Goal: Use online tool/utility: Utilize a website feature to perform a specific function

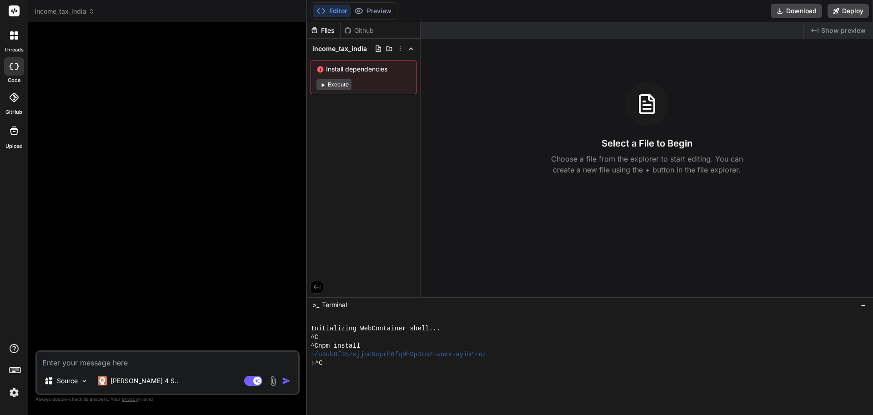
click at [130, 362] on textarea at bounding box center [168, 360] width 262 height 16
click at [103, 362] on textarea at bounding box center [168, 360] width 262 height 16
paste textarea "Indian Income Tax Calculator Website – Features & Workflow Document 1. 🎯 Object…"
type textarea "Indian Income Tax Calculator Website – Features & Workflow Document 1. 🎯 Object…"
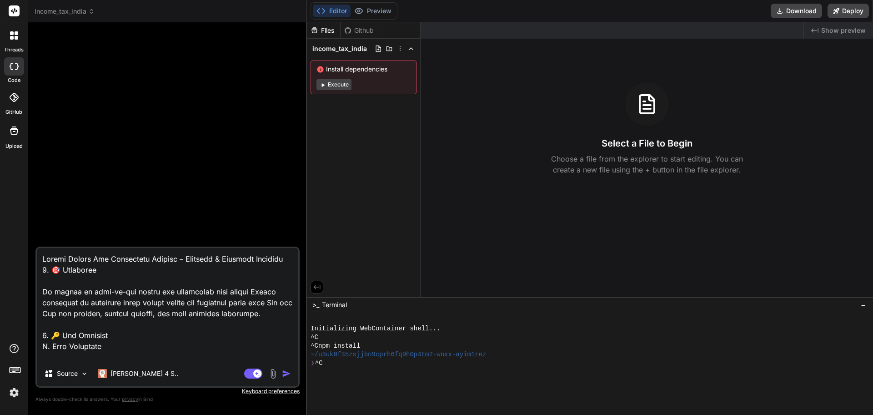
scroll to position [1649, 0]
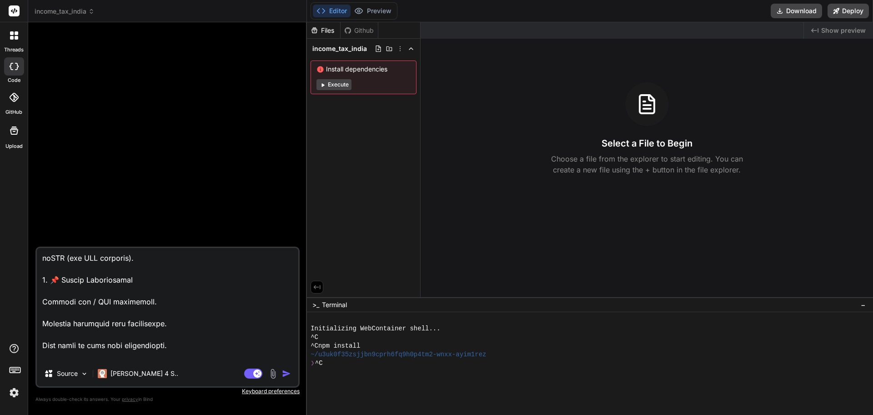
type textarea "x"
type textarea "Indian Income Tax Calculator Website – Features & Workflow Document 1. 🎯 Object…"
click at [286, 374] on img "button" at bounding box center [286, 373] width 9 height 9
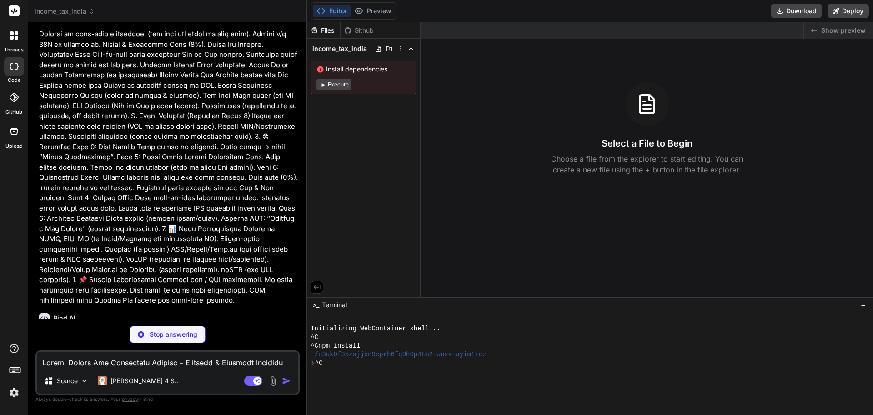
scroll to position [0, 0]
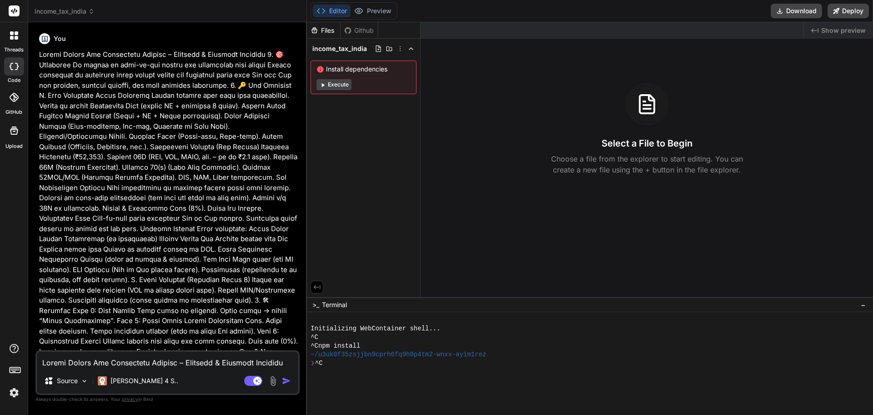
type textarea "x"
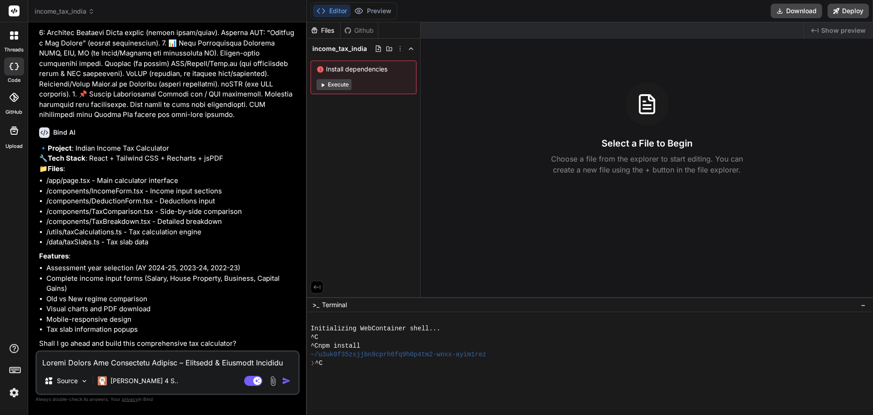
click at [218, 222] on li "/components/TaxBreakdown.tsx - Detailed breakdown" at bounding box center [172, 222] width 252 height 10
click at [286, 381] on img "button" at bounding box center [286, 380] width 9 height 9
click at [92, 365] on textarea at bounding box center [168, 360] width 262 height 16
type textarea "y"
type textarea "x"
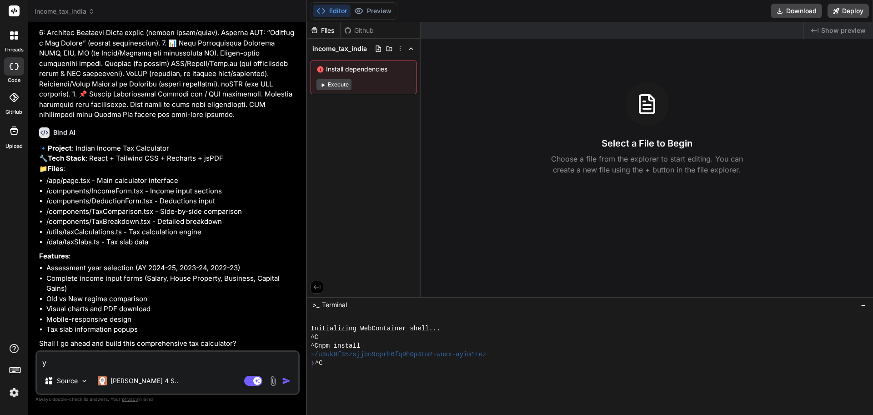
type textarea "ye"
type textarea "x"
type textarea "yes"
type textarea "x"
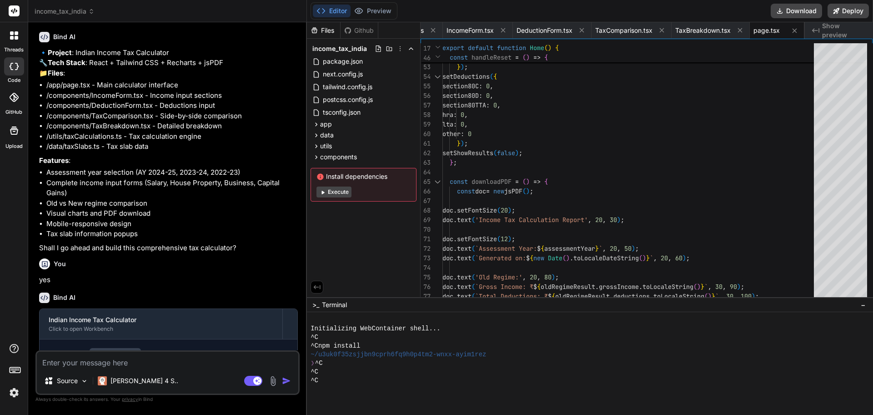
scroll to position [0, 558]
click at [854, 32] on span "Show preview" at bounding box center [844, 30] width 44 height 18
click at [834, 32] on span "Show preview" at bounding box center [844, 30] width 44 height 18
click at [340, 194] on button "Execute" at bounding box center [334, 192] width 35 height 11
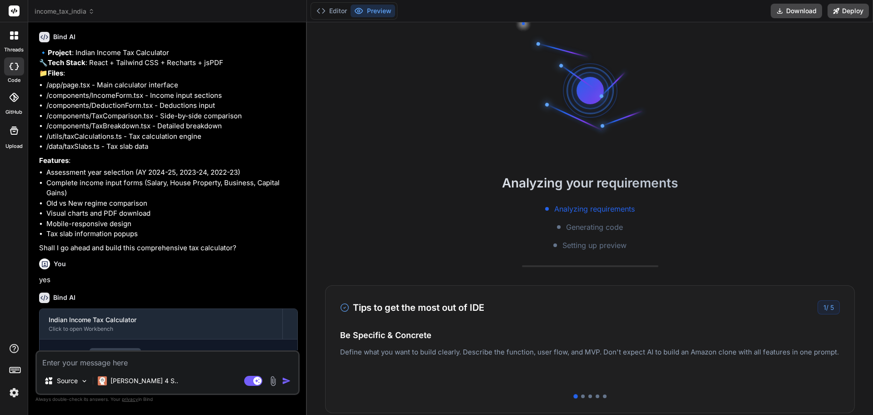
type textarea "x"
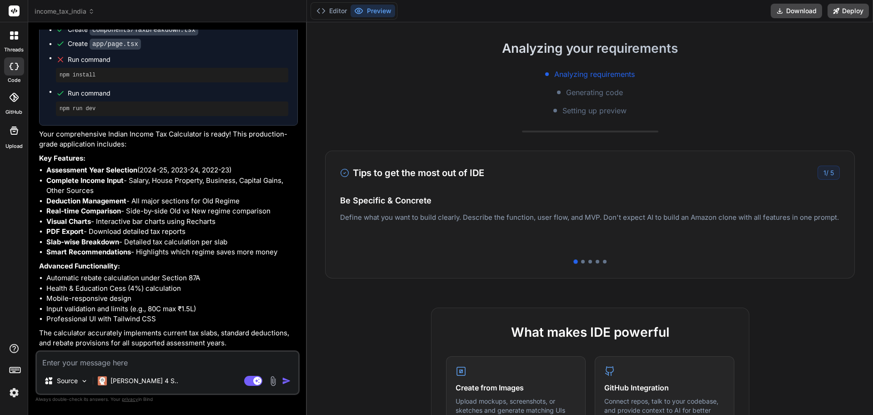
scroll to position [0, 0]
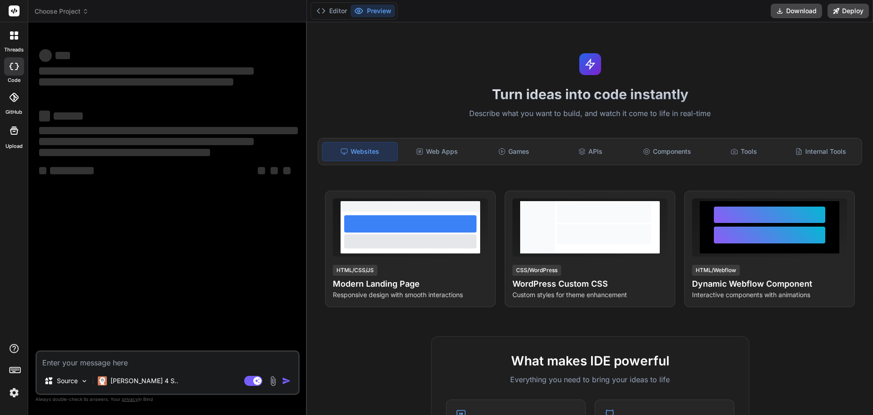
click at [80, 10] on span "Choose Project" at bounding box center [62, 11] width 54 height 9
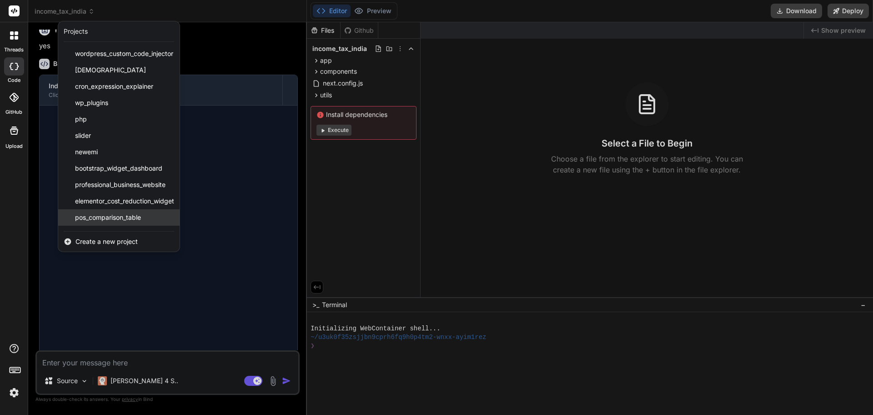
scroll to position [679, 0]
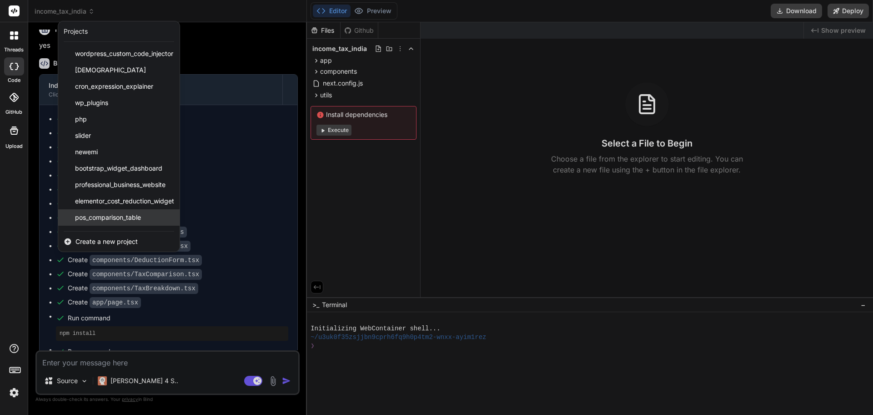
type textarea "x"
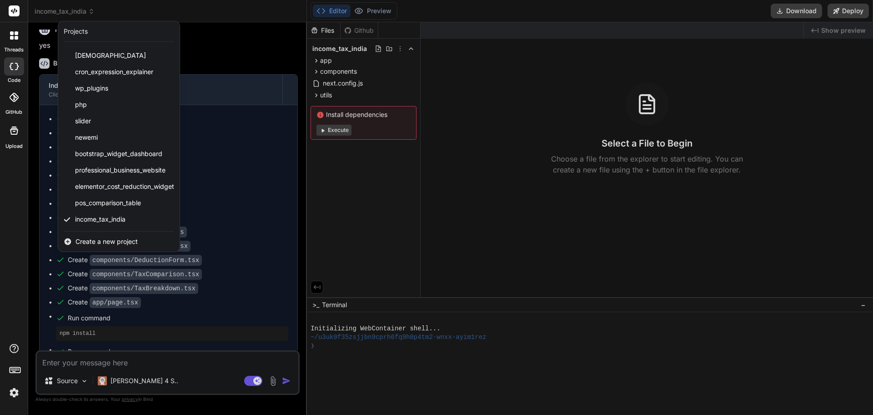
click at [503, 219] on div at bounding box center [436, 207] width 873 height 415
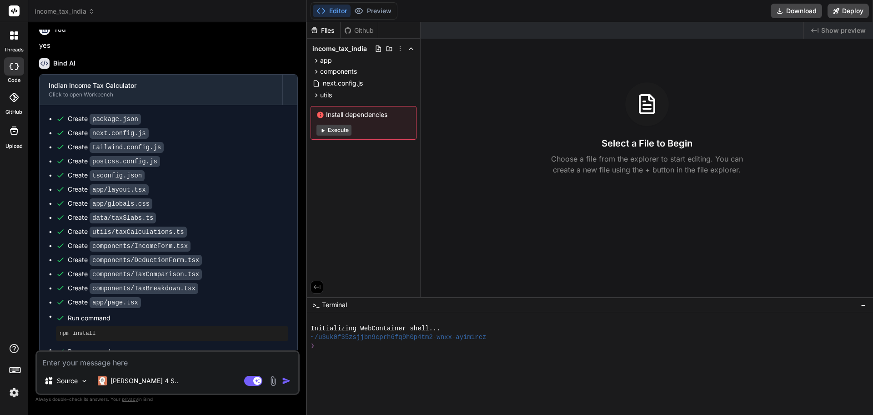
click at [855, 30] on span "Show preview" at bounding box center [844, 30] width 45 height 9
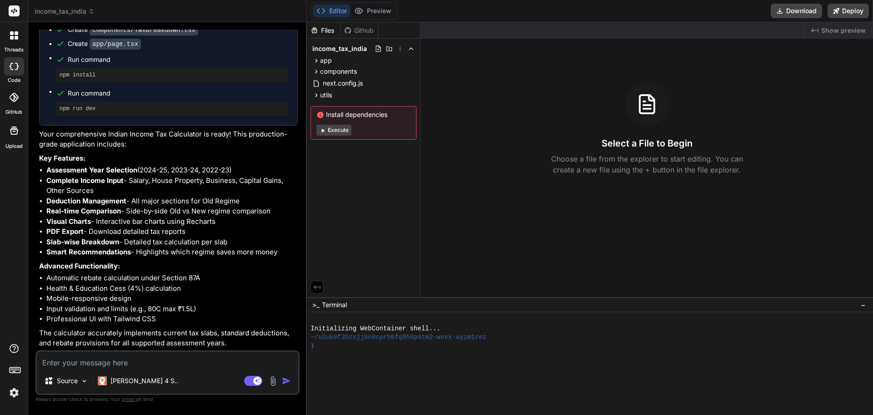
click at [113, 362] on textarea at bounding box center [168, 360] width 262 height 16
type textarea "s"
type textarea "x"
type textarea "sh"
type textarea "x"
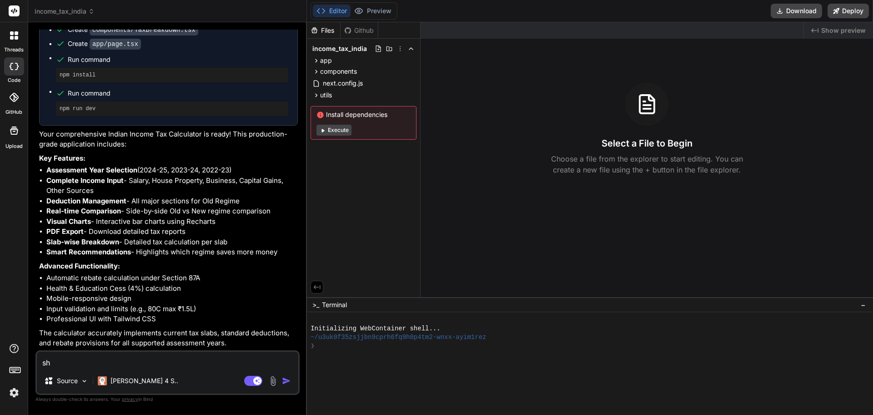
type textarea "sho"
type textarea "x"
type textarea "show"
type textarea "x"
type textarea "show"
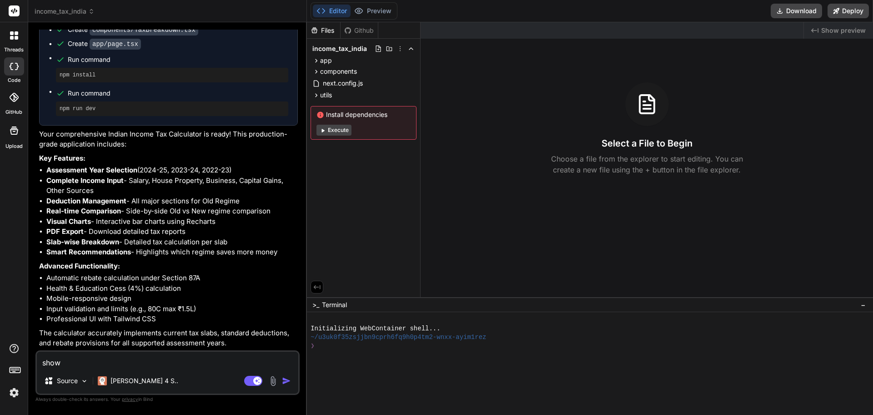
type textarea "x"
type textarea "show p"
type textarea "x"
type textarea "show pr"
type textarea "x"
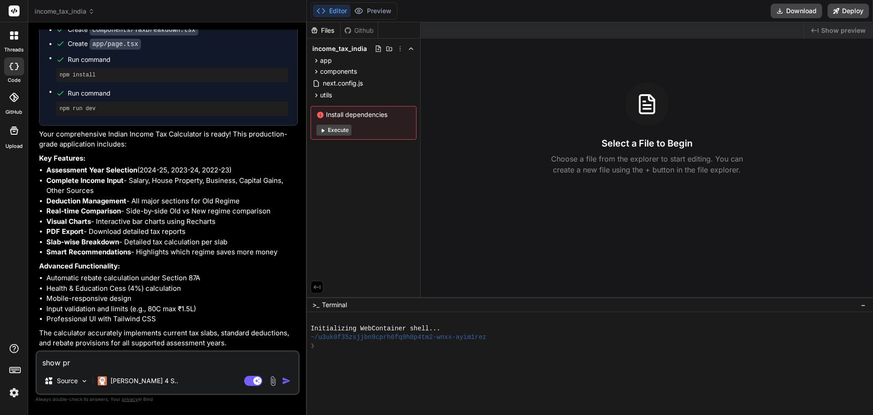
type textarea "show pre"
type textarea "x"
type textarea "show prev"
type textarea "x"
type textarea "show previ"
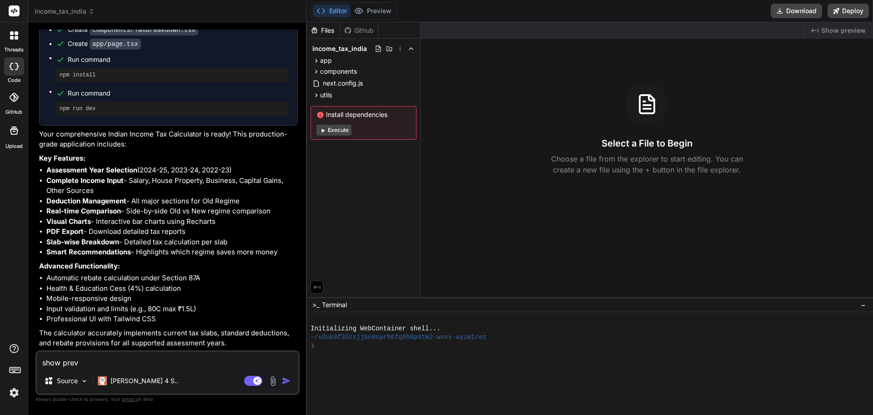
type textarea "x"
type textarea "show previe"
type textarea "x"
type textarea "show preview"
type textarea "x"
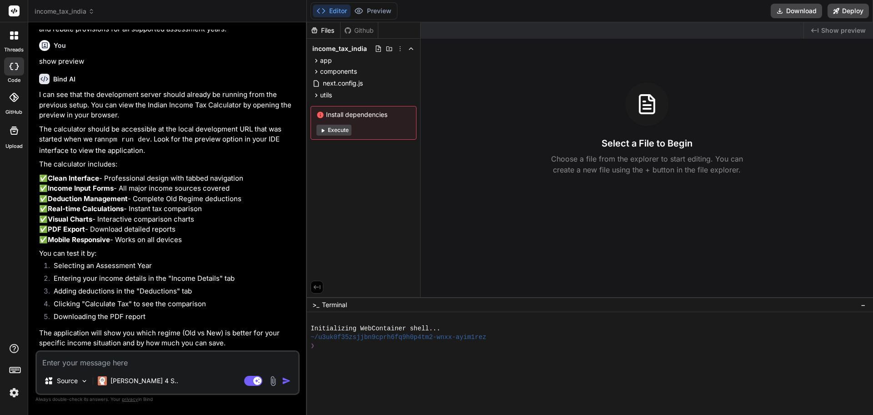
scroll to position [1332, 0]
click at [849, 27] on span "Show preview" at bounding box center [844, 30] width 45 height 9
click at [340, 58] on div "app" at bounding box center [364, 60] width 106 height 11
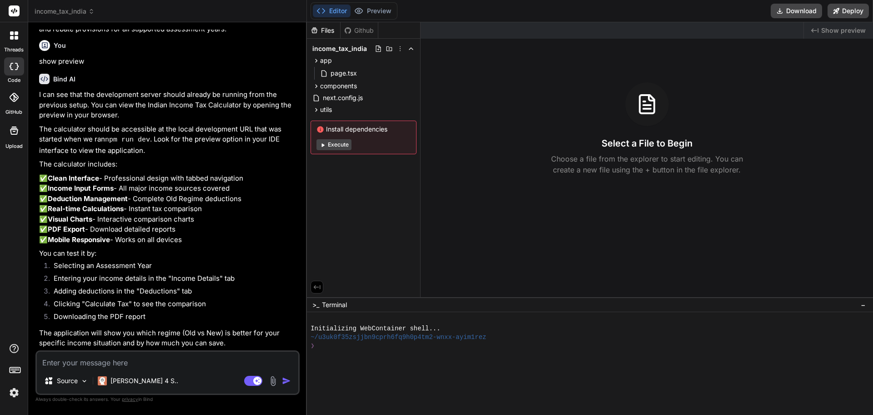
click at [815, 73] on div "Created with Pixso. Show preview Select a File to Begin Choose a file from the …" at bounding box center [647, 159] width 453 height 275
click at [345, 144] on button "Execute" at bounding box center [334, 144] width 35 height 11
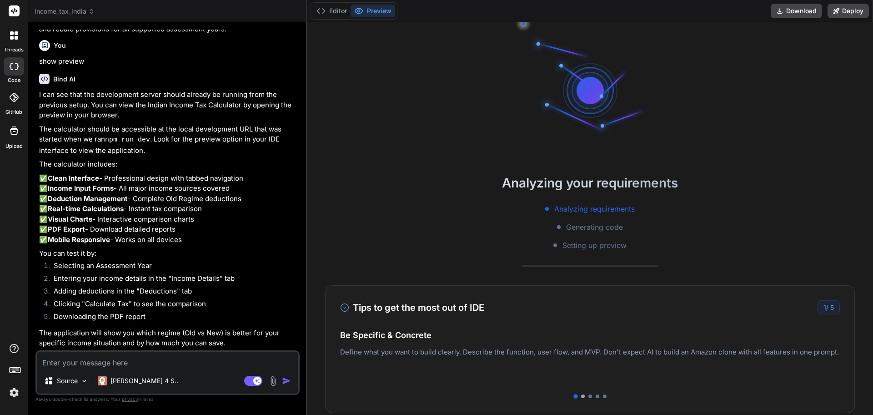
click at [583, 397] on div at bounding box center [583, 396] width 4 height 4
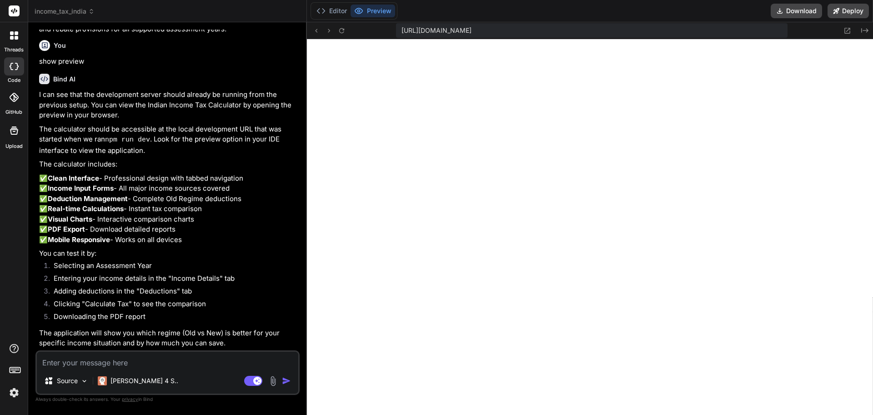
scroll to position [268, 0]
click at [330, 10] on button "Editor" at bounding box center [332, 11] width 38 height 13
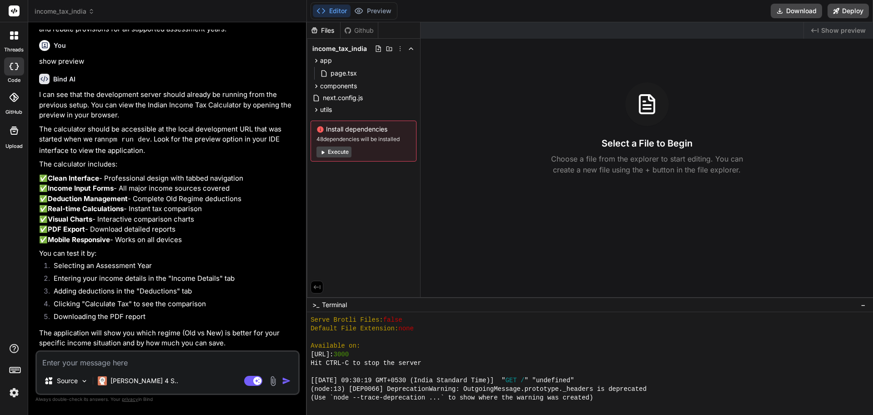
click at [343, 152] on button "Execute" at bounding box center [334, 151] width 35 height 11
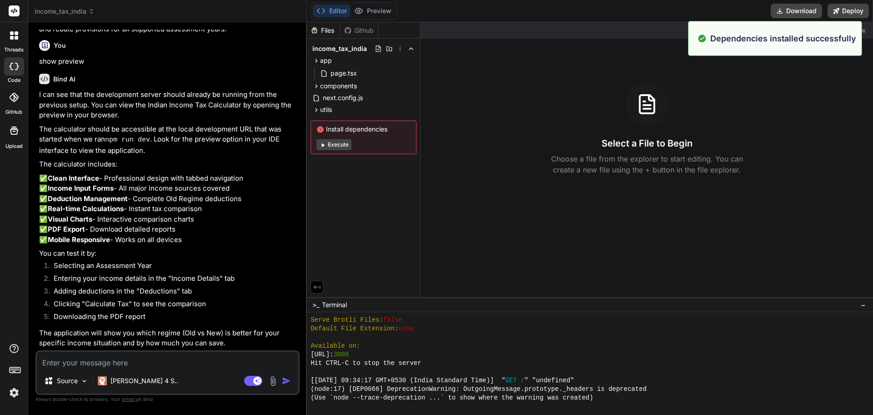
scroll to position [622, 0]
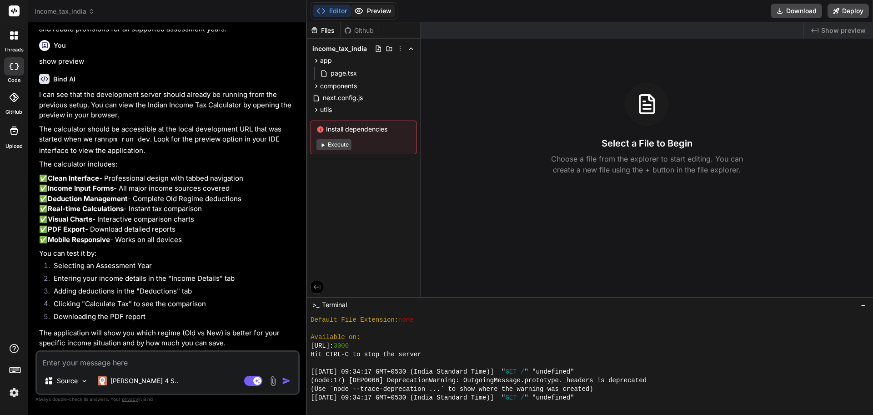
click at [386, 6] on button "Preview" at bounding box center [373, 11] width 45 height 13
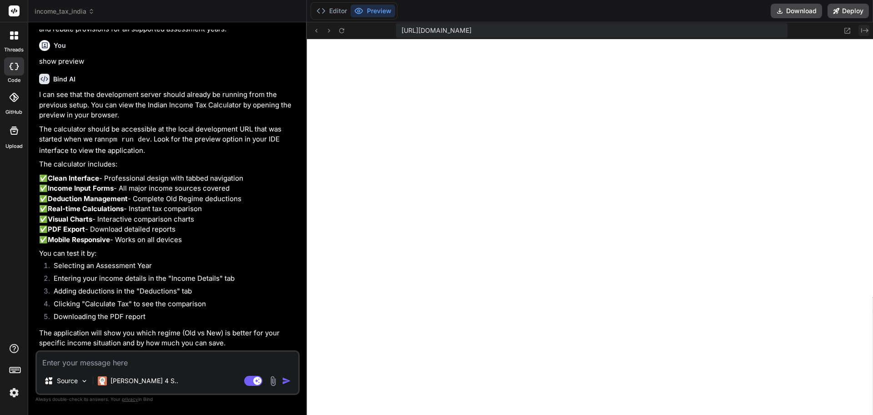
click at [863, 28] on icon "Created with Pixso." at bounding box center [865, 30] width 7 height 7
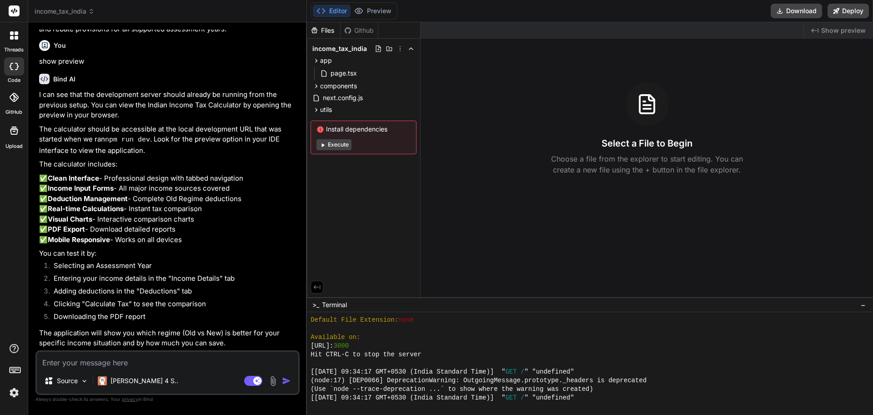
click at [497, 310] on div ">_ Terminal −" at bounding box center [590, 304] width 566 height 15
click at [493, 301] on div ">_ Terminal −" at bounding box center [590, 304] width 566 height 15
click at [472, 334] on div "Available on:" at bounding box center [586, 337] width 550 height 9
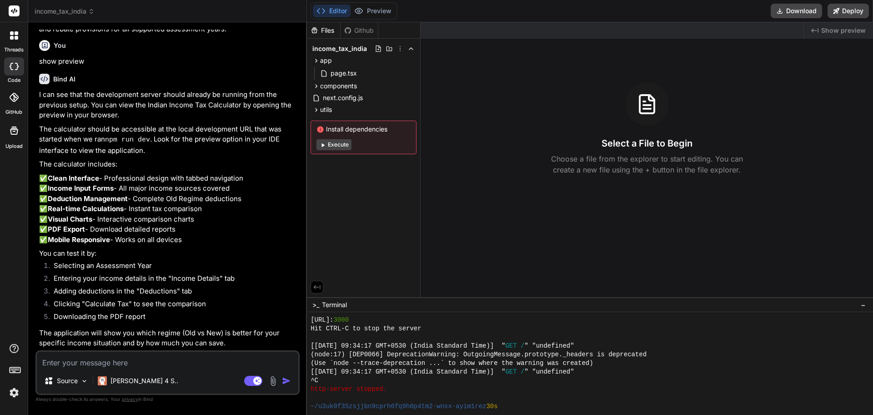
scroll to position [691, 0]
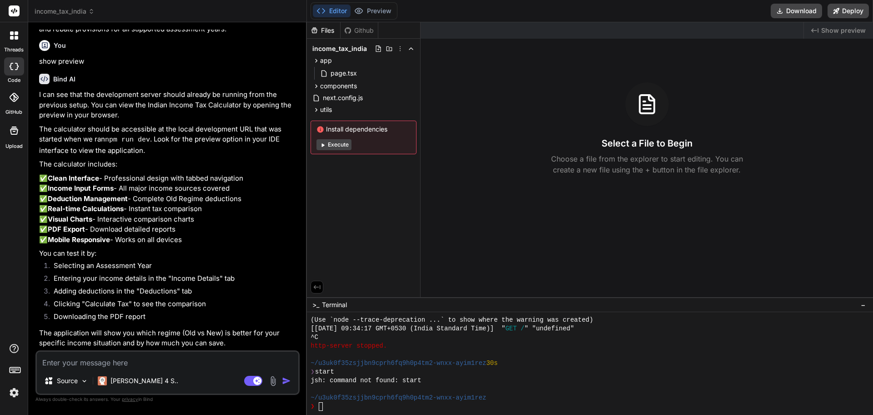
click at [340, 143] on button "Execute" at bounding box center [334, 144] width 35 height 11
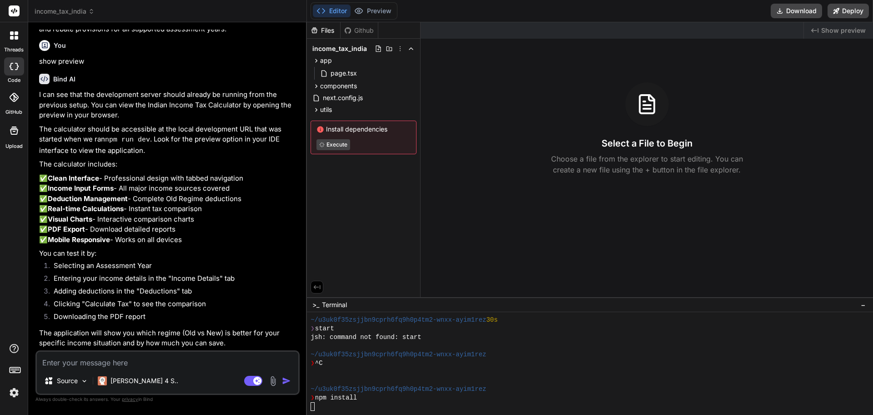
scroll to position [795, 0]
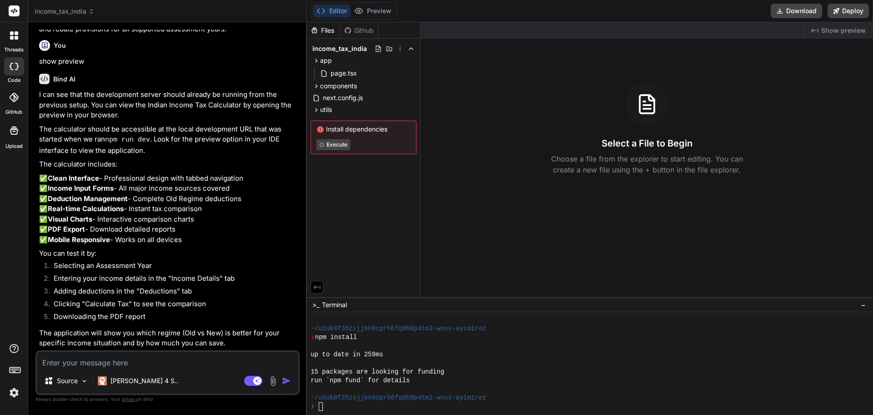
type textarea "x"
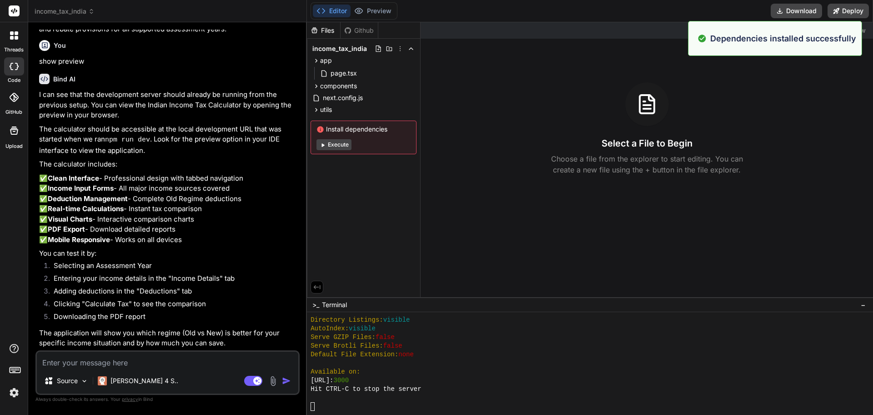
scroll to position [1020, 0]
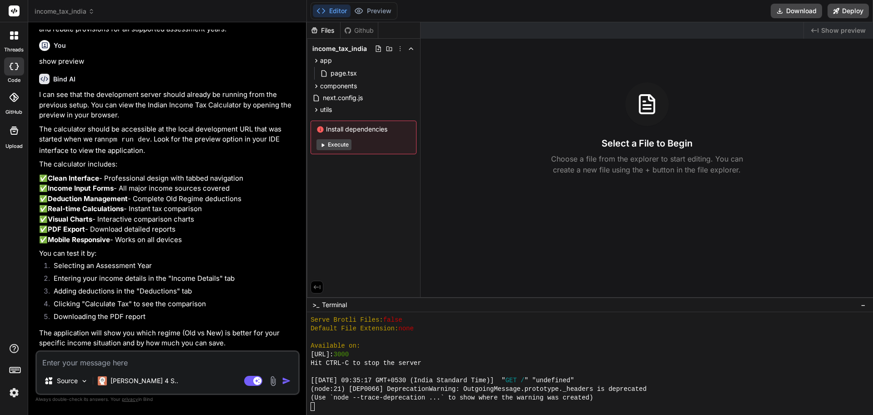
click at [844, 30] on span "Show preview" at bounding box center [844, 30] width 45 height 9
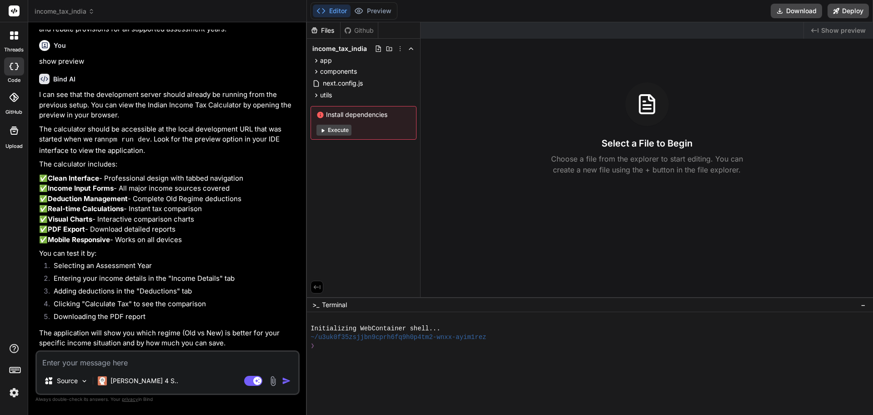
scroll to position [1332, 0]
click at [854, 31] on span "Show preview" at bounding box center [844, 30] width 45 height 9
click at [832, 31] on span "Show preview" at bounding box center [844, 30] width 45 height 9
click at [330, 10] on button "Editor" at bounding box center [332, 11] width 38 height 13
click at [335, 130] on button "Execute" at bounding box center [334, 130] width 35 height 11
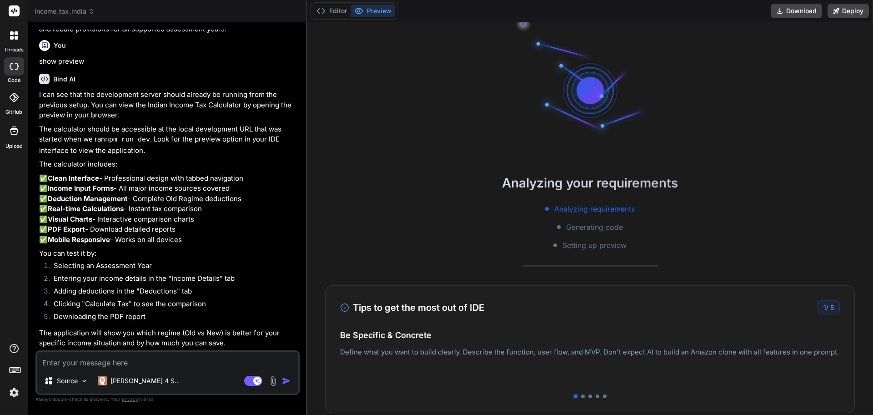
type textarea "x"
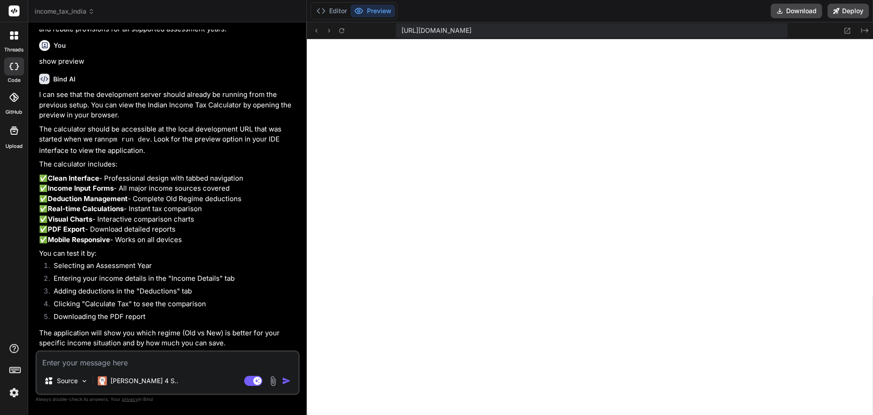
scroll to position [285, 0]
click at [82, 359] on textarea at bounding box center [168, 360] width 262 height 16
type textarea "p"
type textarea "x"
type textarea "pr"
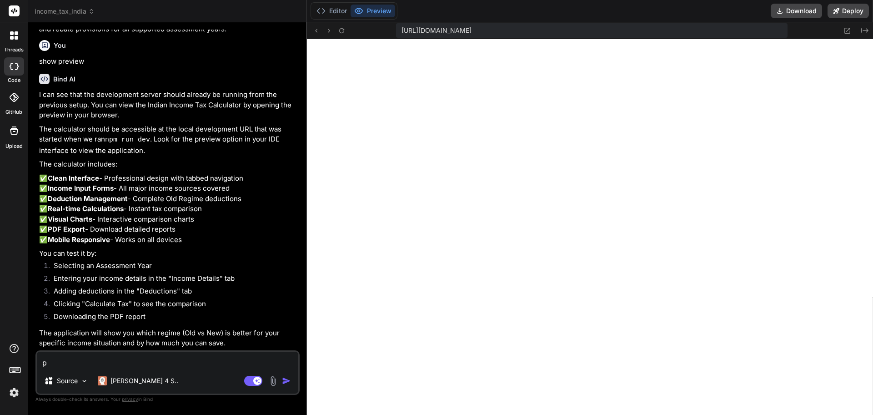
type textarea "x"
type textarea "pre"
type textarea "x"
type textarea "prew"
type textarea "x"
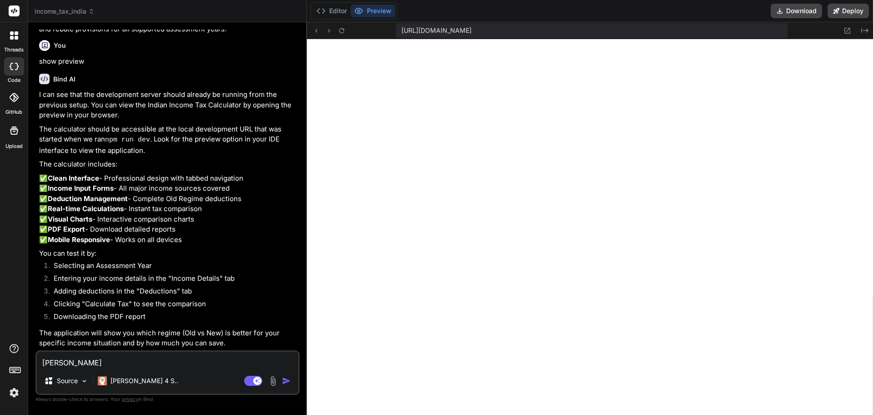
type textarea "pre"
type textarea "x"
type textarea "prev"
type textarea "x"
type textarea "previ"
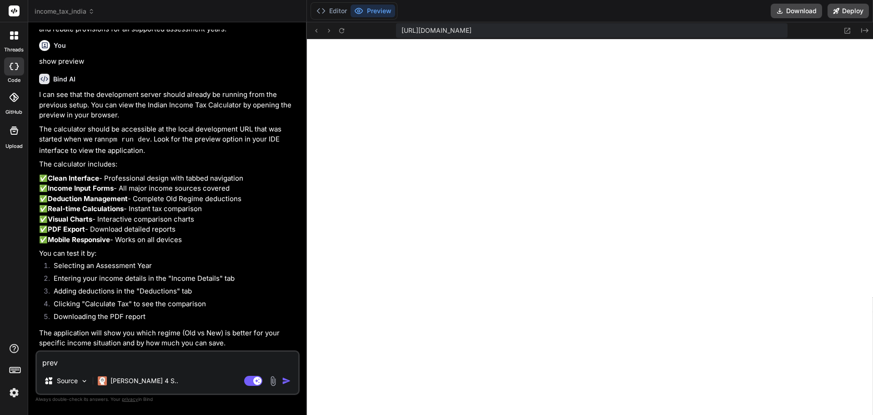
type textarea "x"
type textarea "previe"
type textarea "x"
type textarea "preview"
type textarea "x"
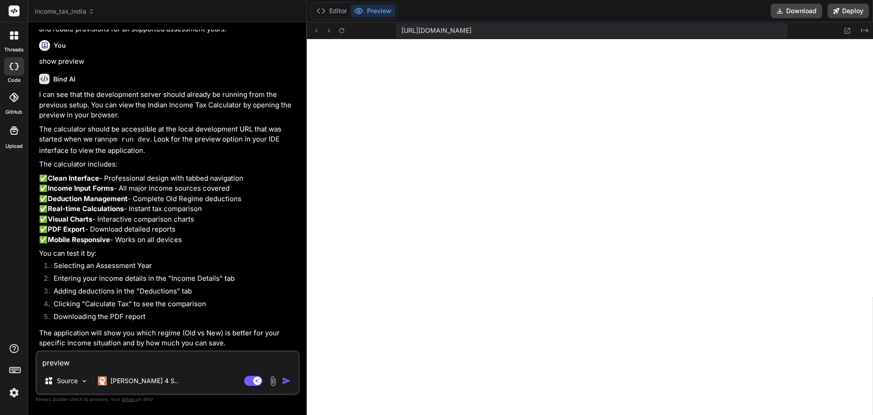
type textarea "preview"
type textarea "x"
type textarea "preview s"
type textarea "x"
type textarea "preview"
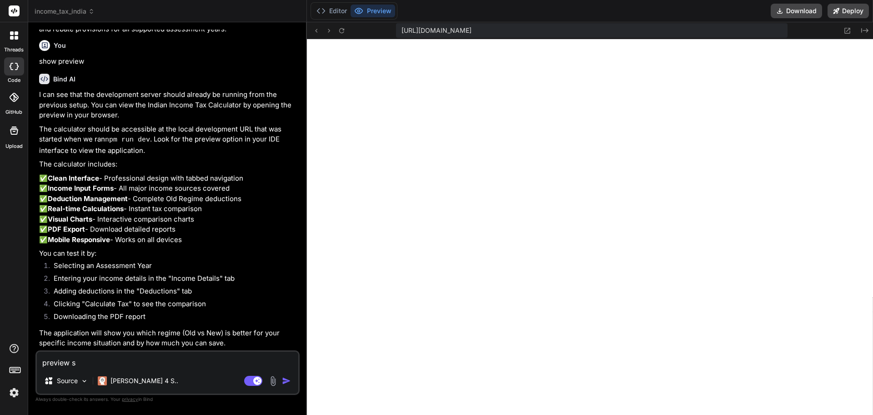
type textarea "x"
type textarea "preview n"
type textarea "x"
type textarea "preview no"
type textarea "x"
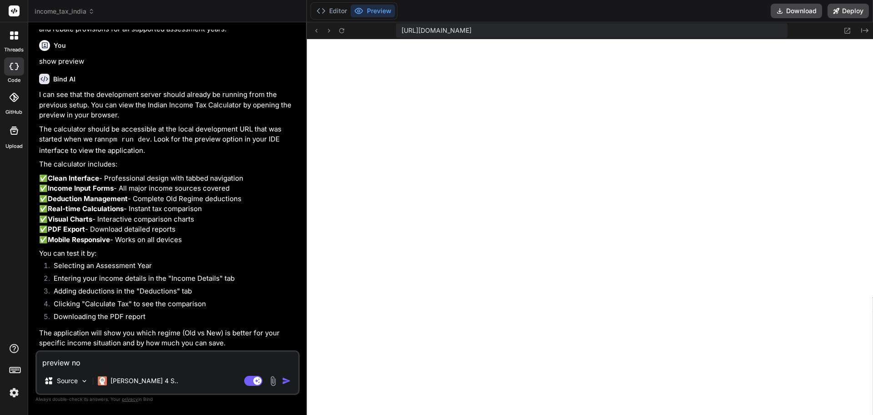
type textarea "preview not"
type textarea "x"
type textarea "preview not"
type textarea "x"
type textarea "preview not s"
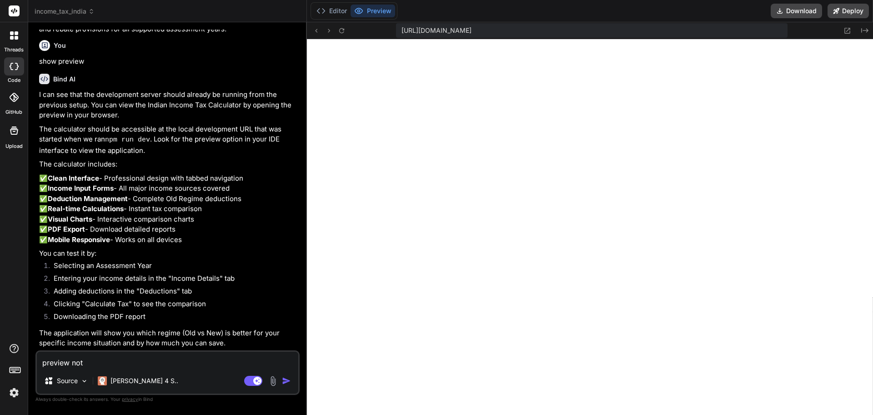
type textarea "x"
type textarea "preview not sh"
type textarea "x"
type textarea "preview not shw"
type textarea "x"
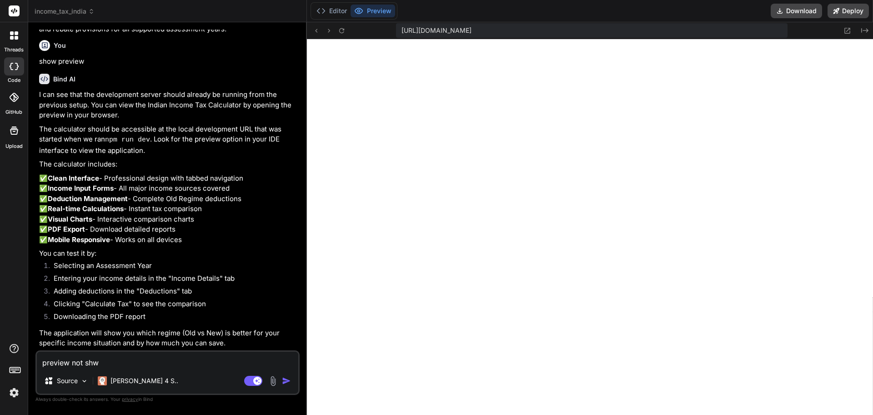
type textarea "preview not shwo"
type textarea "x"
type textarea "preview not shwoi"
type textarea "x"
type textarea "preview not shwoin"
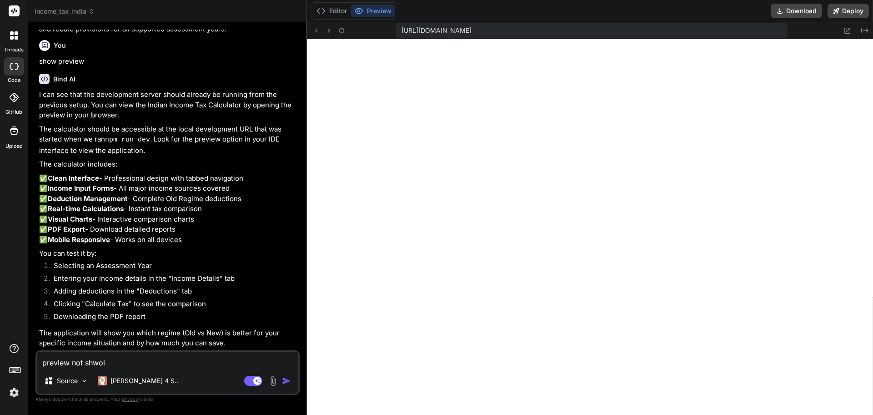
type textarea "x"
type textarea "preview not shwoing"
type textarea "x"
type textarea "preview not shwoing"
type textarea "x"
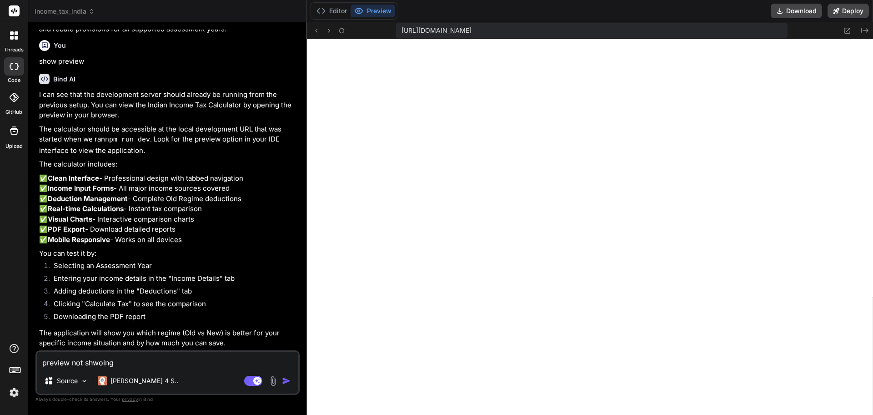
type textarea "preview not shwoing p"
type textarea "x"
type textarea "preview not shwoing pl"
type textarea "x"
type textarea "preview not shwoing ple"
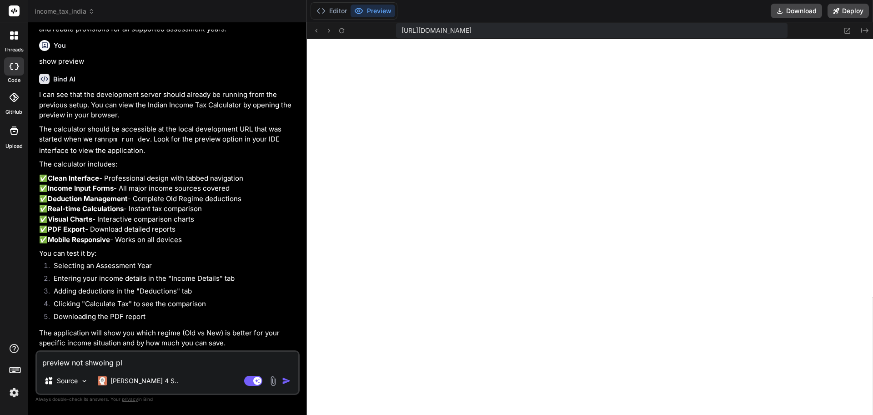
type textarea "x"
type textarea "preview not shwoing plea"
type textarea "x"
type textarea "preview not shwoing pleas"
type textarea "x"
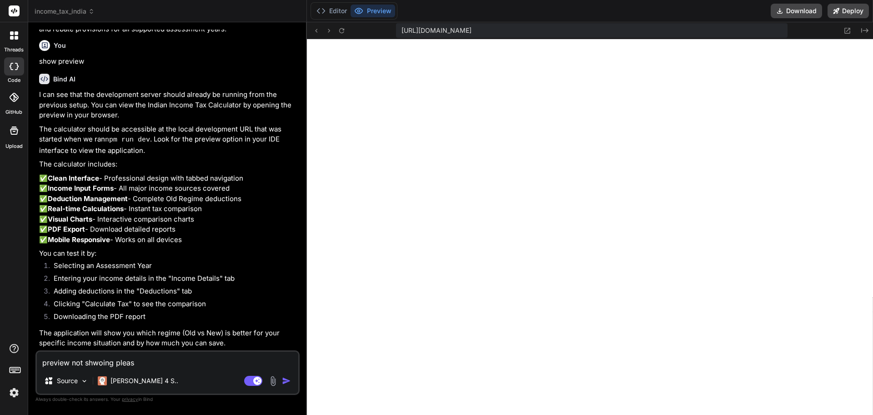
type textarea "preview not shwoing pleas"
type textarea "x"
type textarea "preview not shwoing pleas f"
type textarea "x"
type textarea "preview not shwoing pleas fi"
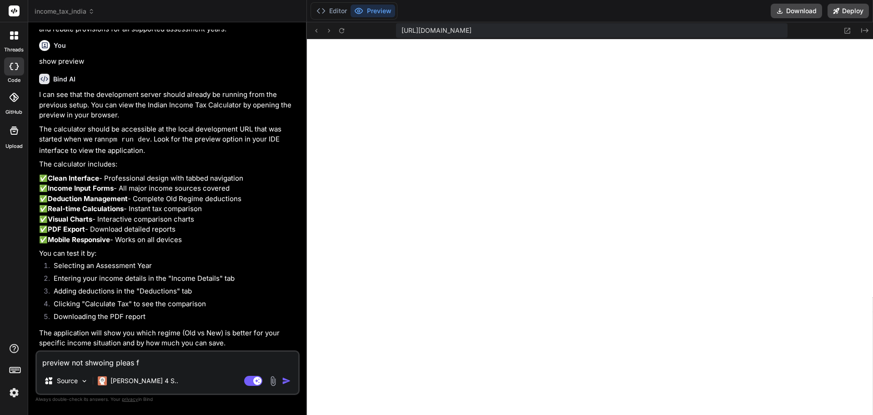
type textarea "x"
type textarea "preview not shwoing pleas fix"
type textarea "x"
type textarea "preview not shwoing pleas fix"
type textarea "x"
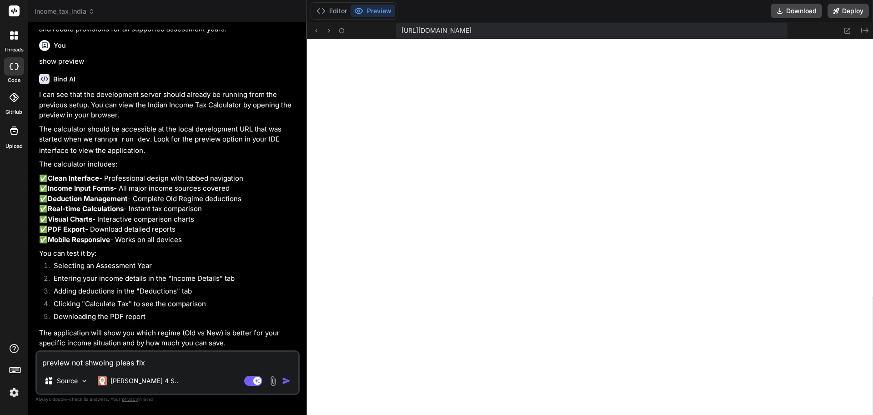
type textarea "preview not shwoing pleas fix s"
type textarea "x"
type textarea "preview not shwoing pleas fix se"
type textarea "x"
type textarea "preview not shwoing pleas fix ser"
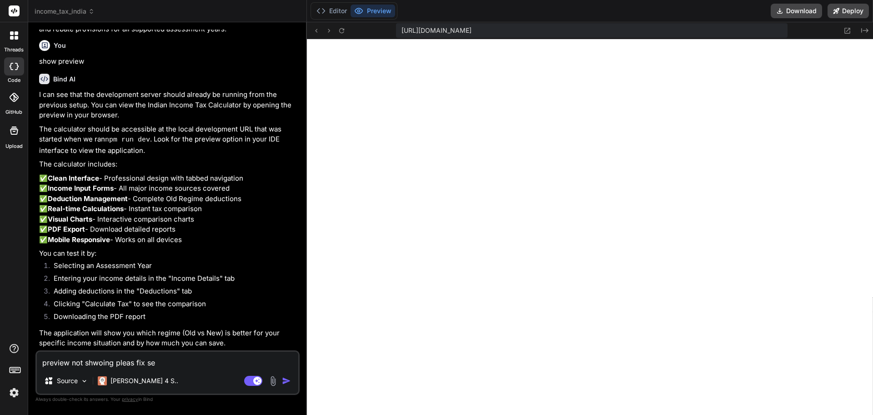
type textarea "x"
type textarea "preview not shwoing pleas fix serv"
type textarea "x"
type textarea "preview not shwoing pleas fix serve"
type textarea "x"
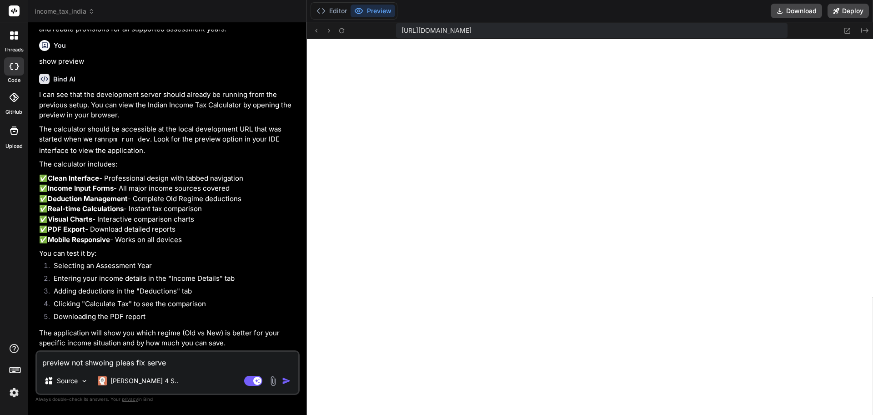
type textarea "preview not shwoing pleas fix server"
type textarea "x"
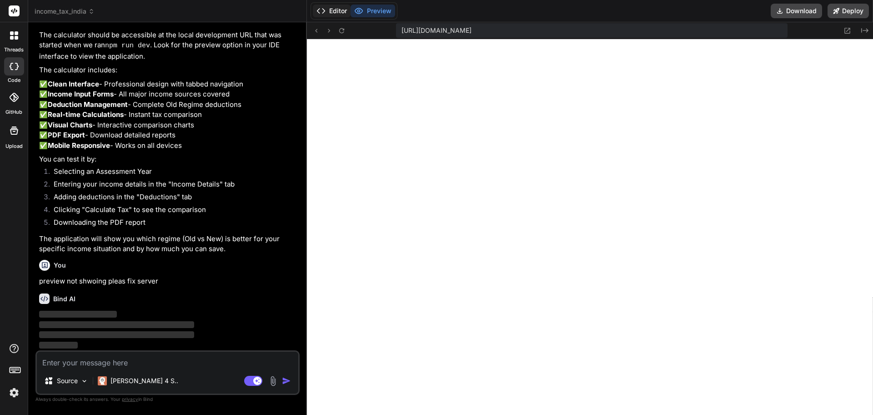
scroll to position [1418, 0]
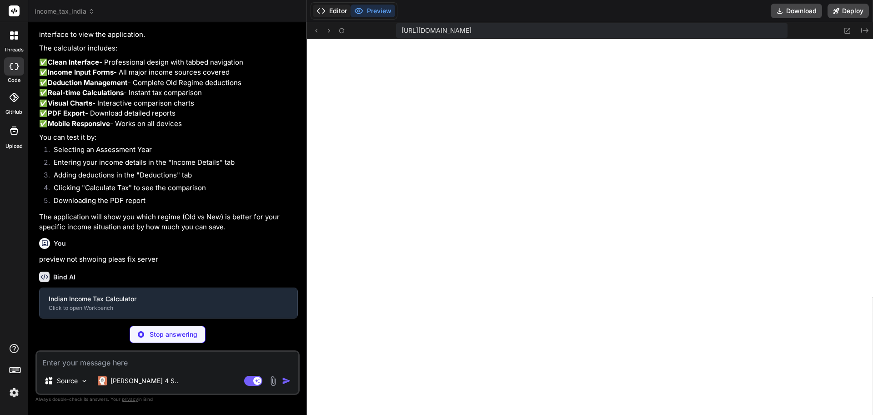
click at [343, 12] on button "Editor" at bounding box center [332, 11] width 38 height 13
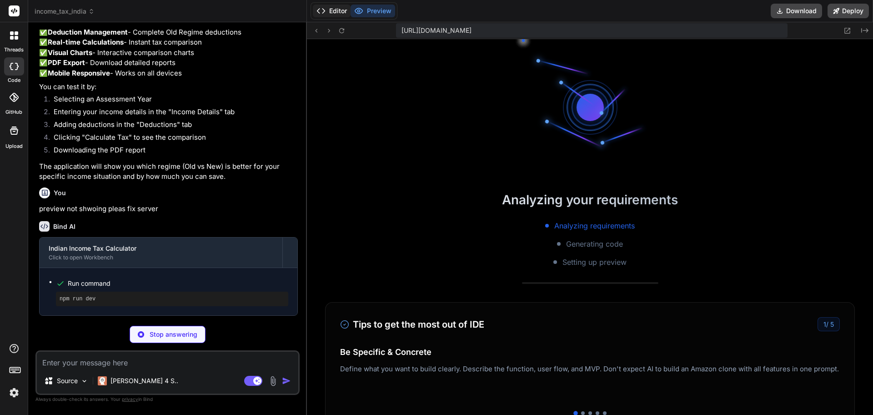
scroll to position [562, 0]
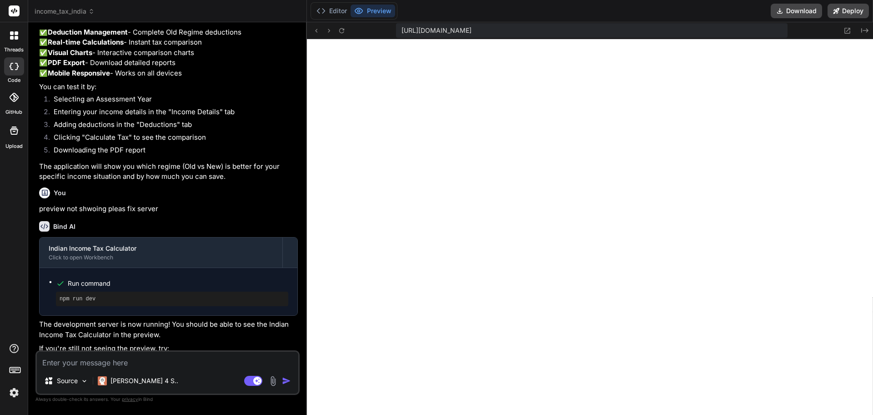
type textarea "x"
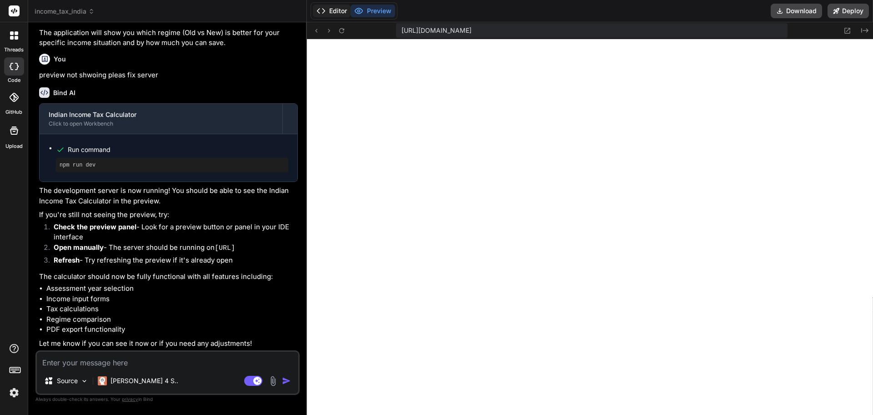
click at [345, 10] on button "Editor" at bounding box center [332, 11] width 38 height 13
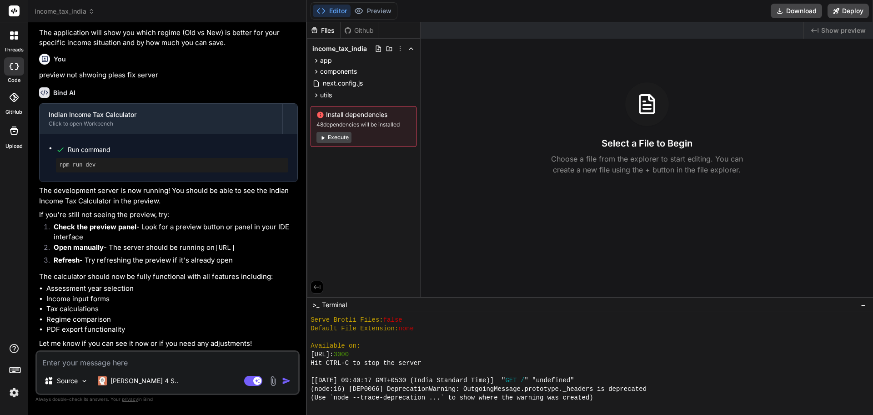
click at [848, 32] on span "Show preview" at bounding box center [844, 30] width 45 height 9
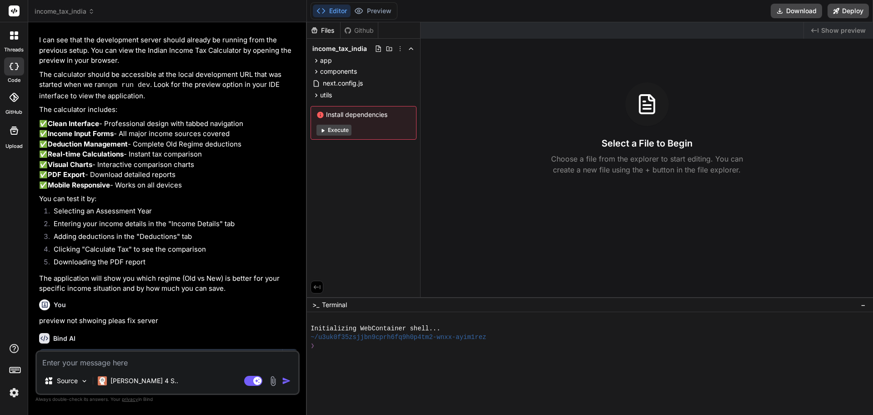
scroll to position [1306, 0]
click at [340, 86] on span "next.config.js" at bounding box center [343, 83] width 42 height 11
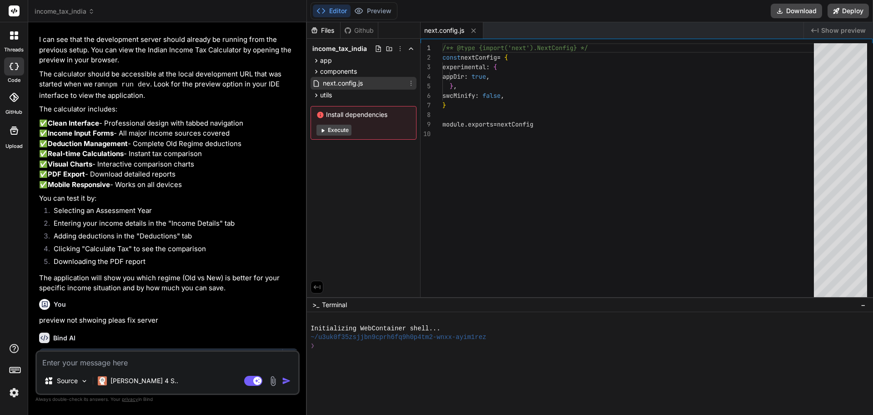
type textarea "x"
click at [832, 29] on span "Show preview" at bounding box center [844, 30] width 45 height 9
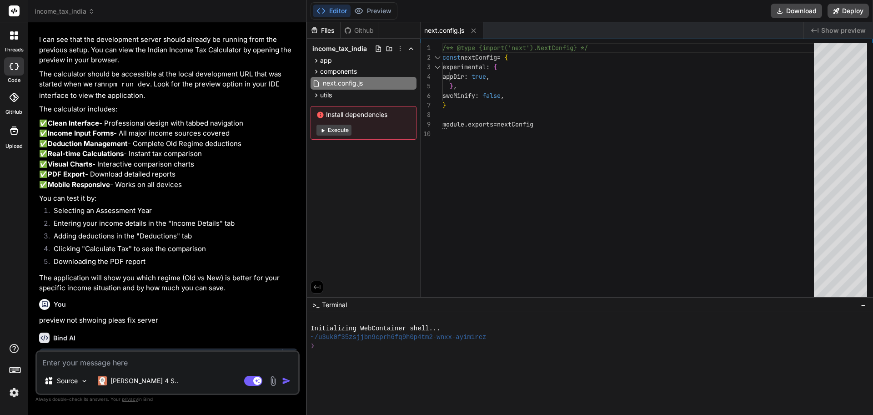
click at [832, 29] on span "Show preview" at bounding box center [844, 30] width 45 height 9
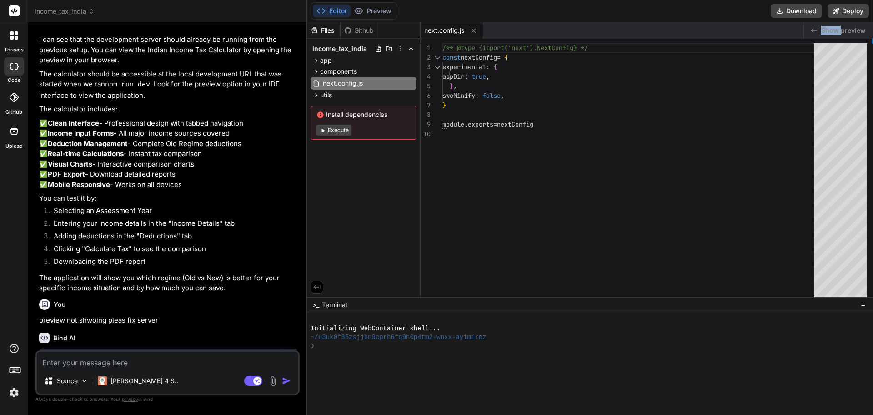
click at [832, 29] on span "Show preview" at bounding box center [844, 30] width 45 height 9
